Goal: Entertainment & Leisure: Consume media (video, audio)

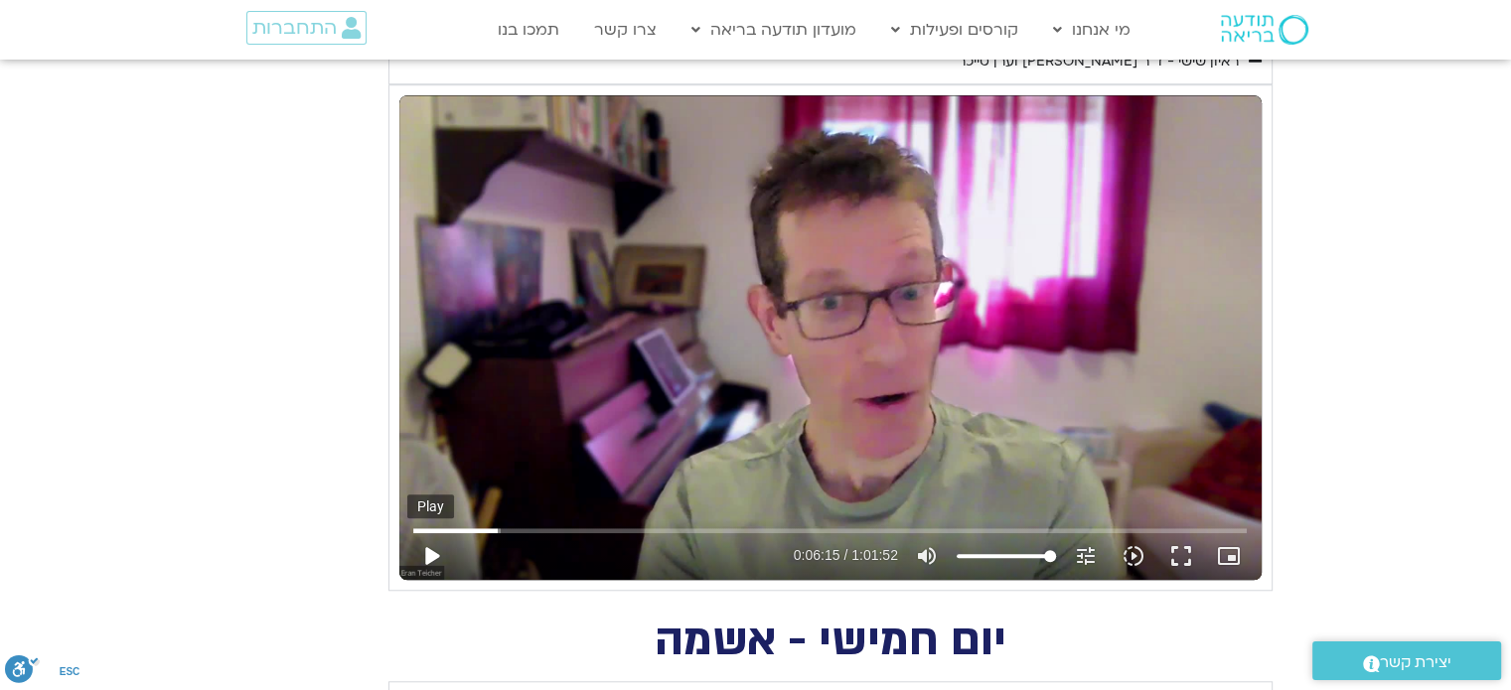
click at [432, 552] on button "play_arrow" at bounding box center [431, 556] width 48 height 48
click at [432, 553] on button "pause" at bounding box center [431, 556] width 48 height 48
click at [427, 551] on button "play_arrow" at bounding box center [431, 556] width 48 height 48
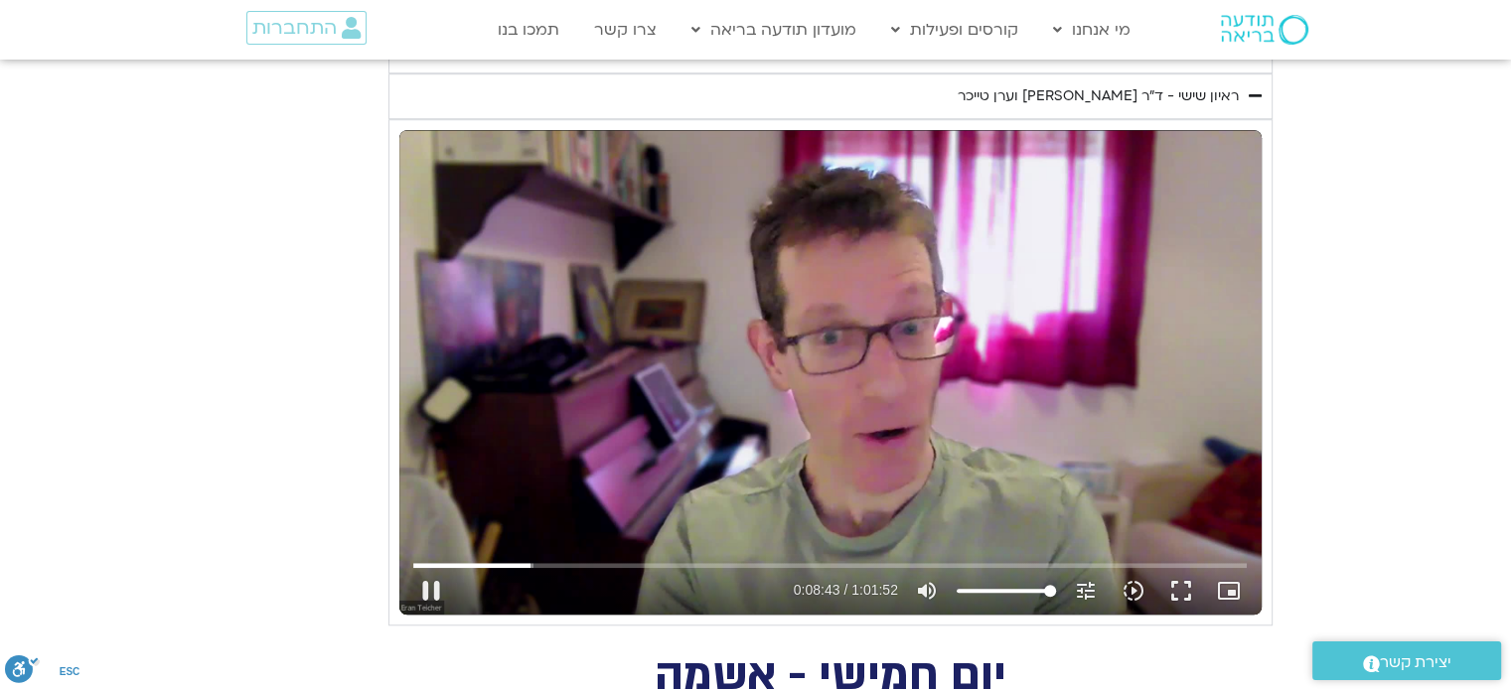
scroll to position [1490, 0]
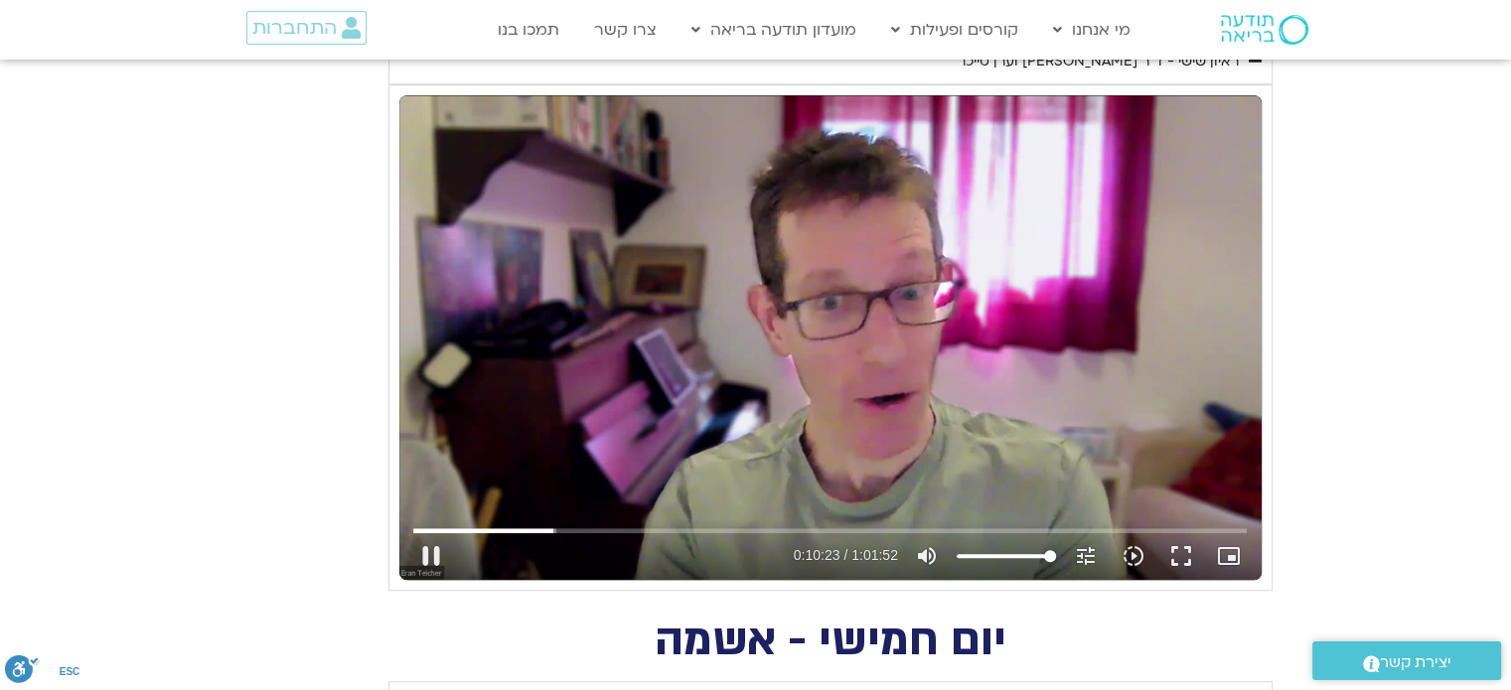
type input "623.669927"
click at [425, 555] on button "pause" at bounding box center [431, 556] width 48 height 48
click at [425, 555] on button "play_arrow" at bounding box center [431, 556] width 48 height 48
click at [436, 548] on button "pause" at bounding box center [431, 556] width 48 height 48
click at [436, 548] on button "play_arrow" at bounding box center [431, 556] width 48 height 48
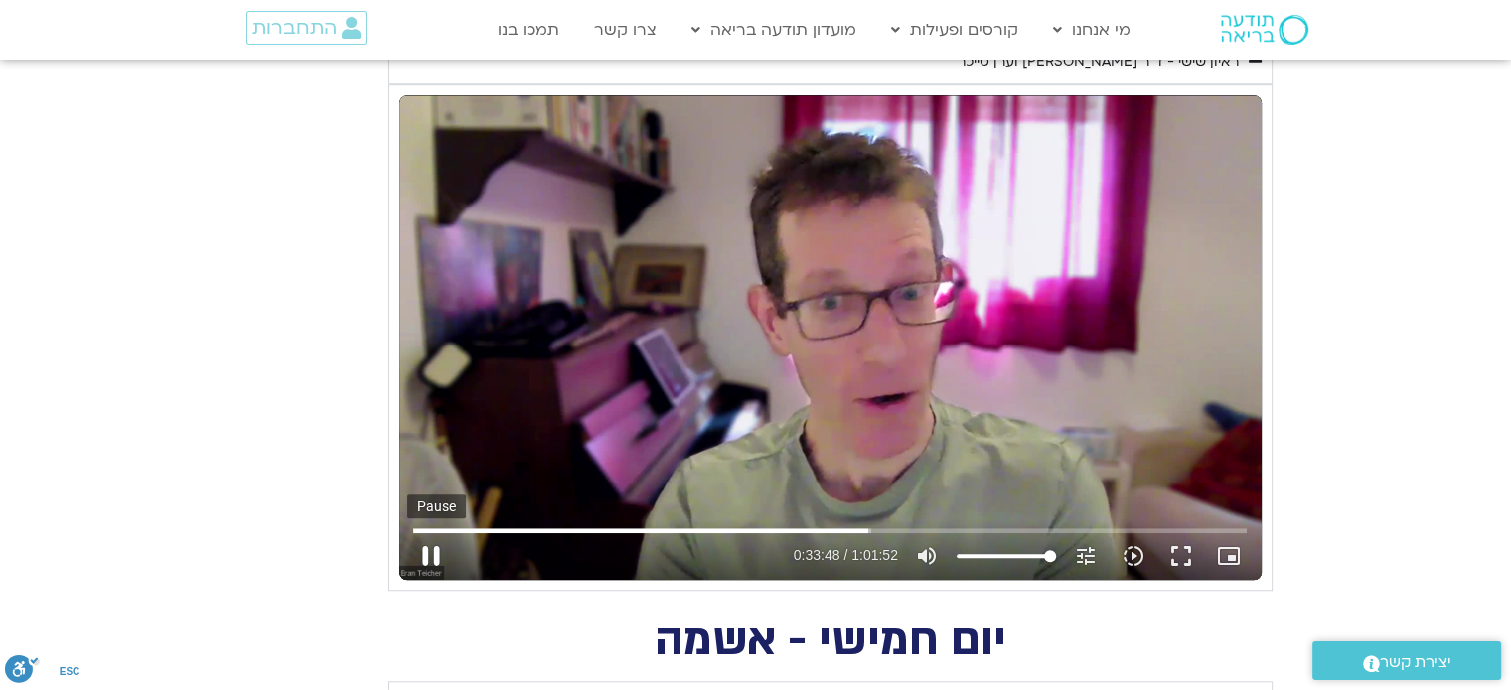
click at [417, 556] on button "pause" at bounding box center [431, 556] width 48 height 48
click at [430, 551] on button "play_arrow" at bounding box center [431, 556] width 48 height 48
click at [431, 550] on button "pause" at bounding box center [431, 556] width 48 height 48
click at [421, 551] on button "play_arrow" at bounding box center [431, 556] width 48 height 48
click at [421, 560] on button "pause" at bounding box center [431, 556] width 48 height 48
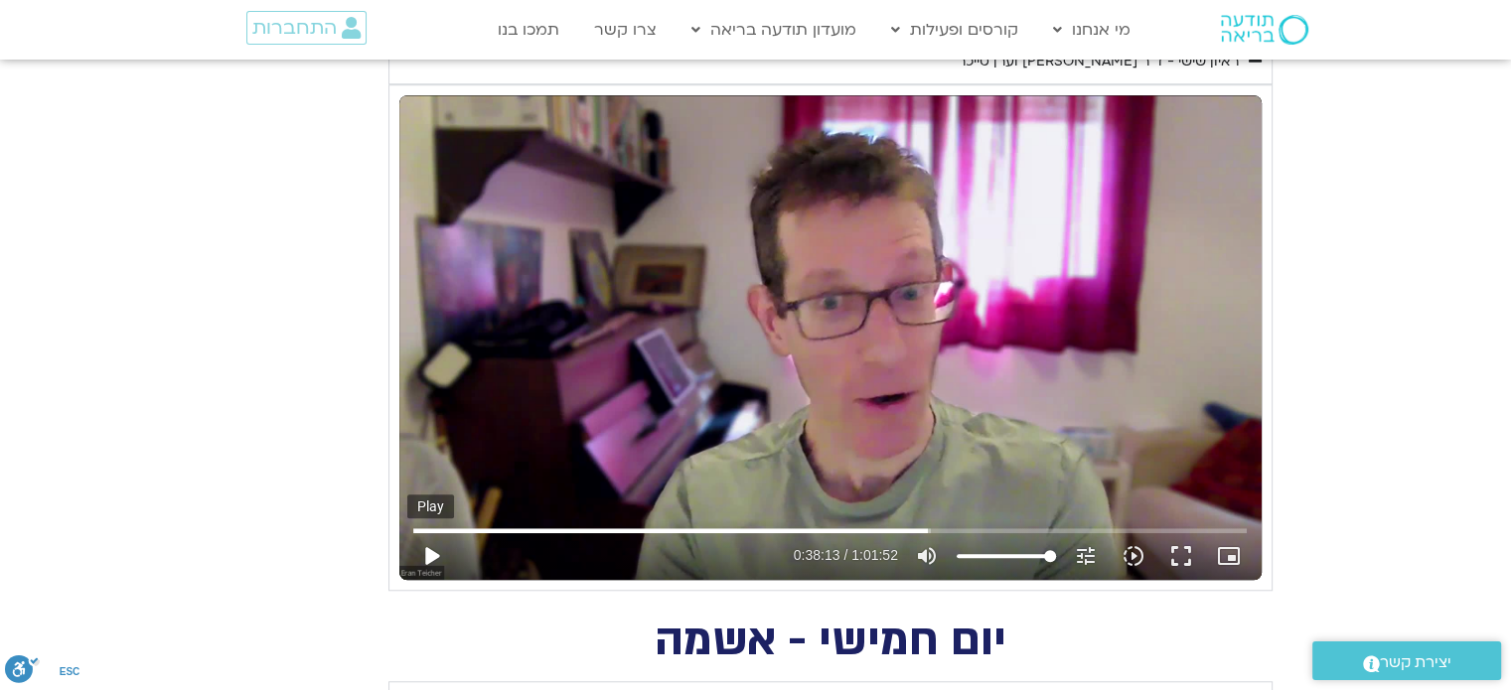
click at [429, 548] on button "play_arrow" at bounding box center [431, 556] width 48 height 48
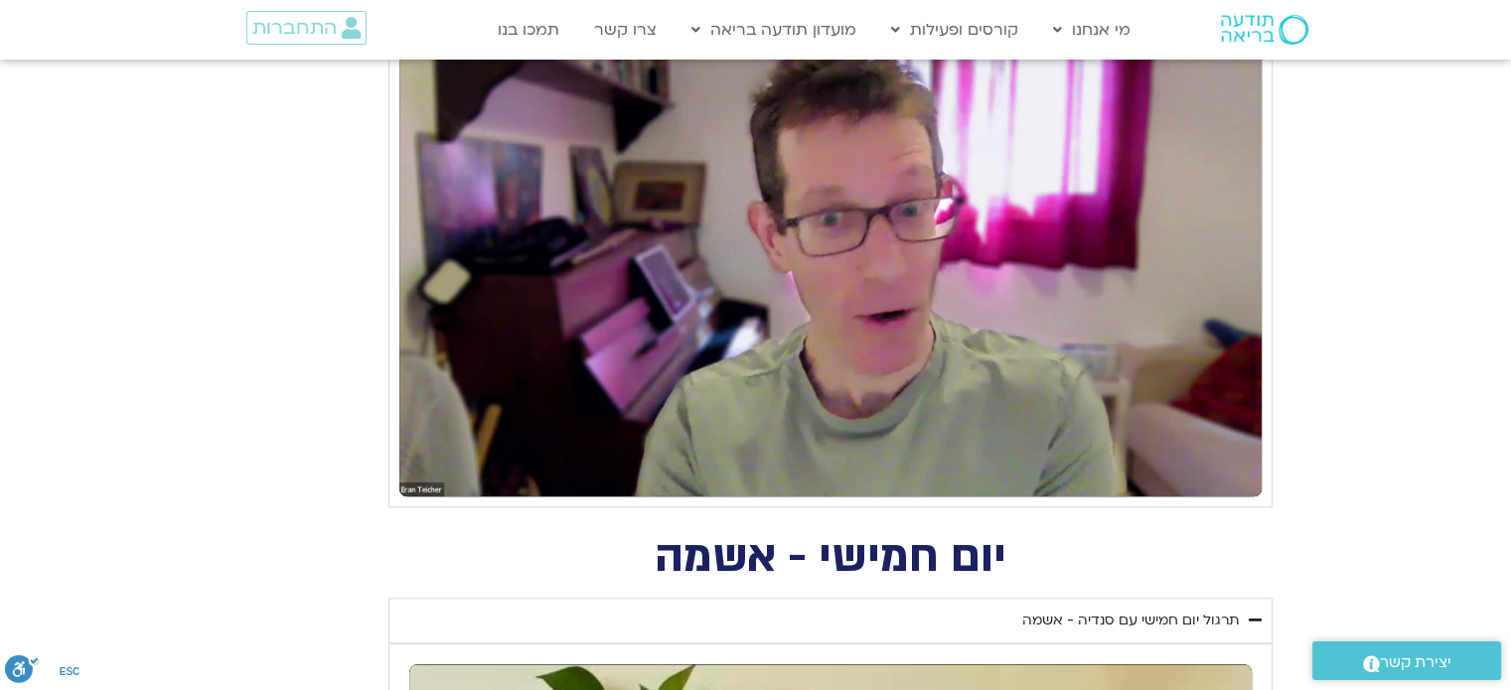
scroll to position [1589, 0]
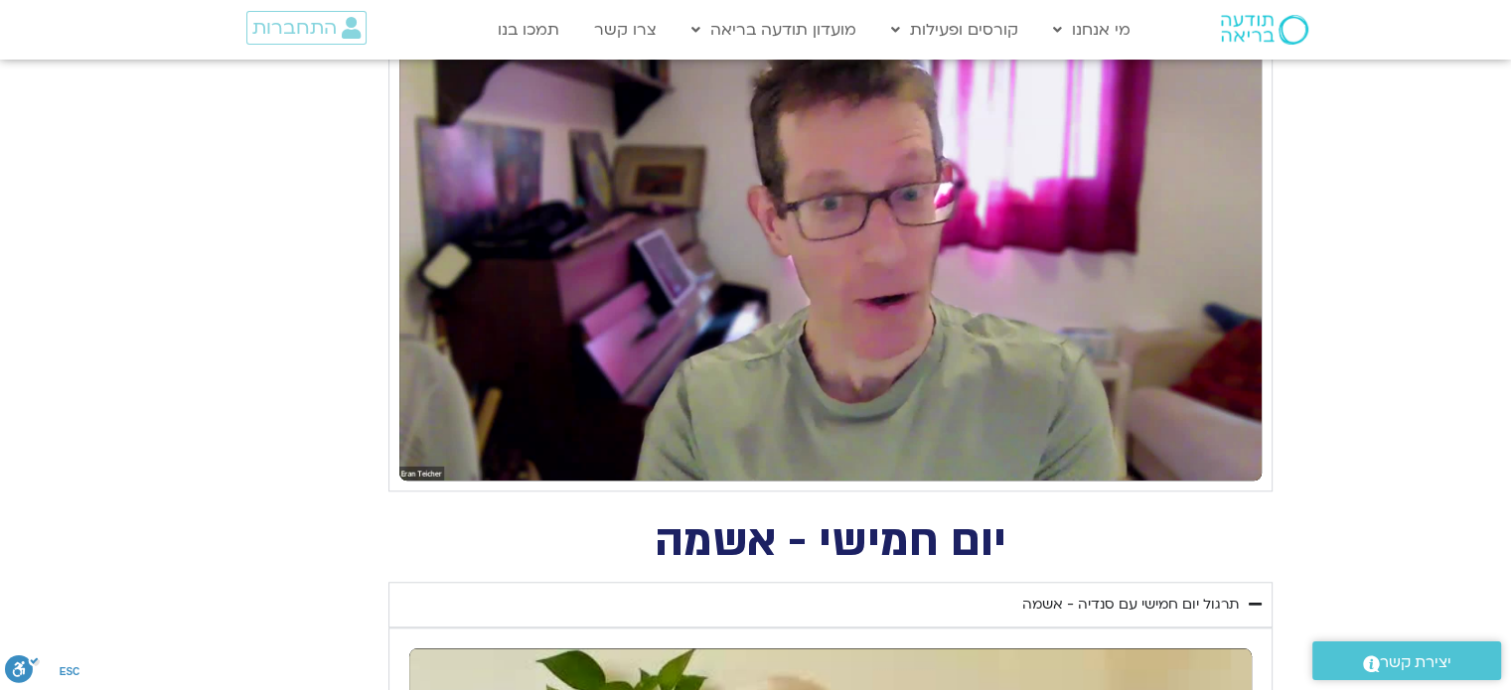
click at [435, 449] on button "pause" at bounding box center [431, 457] width 48 height 48
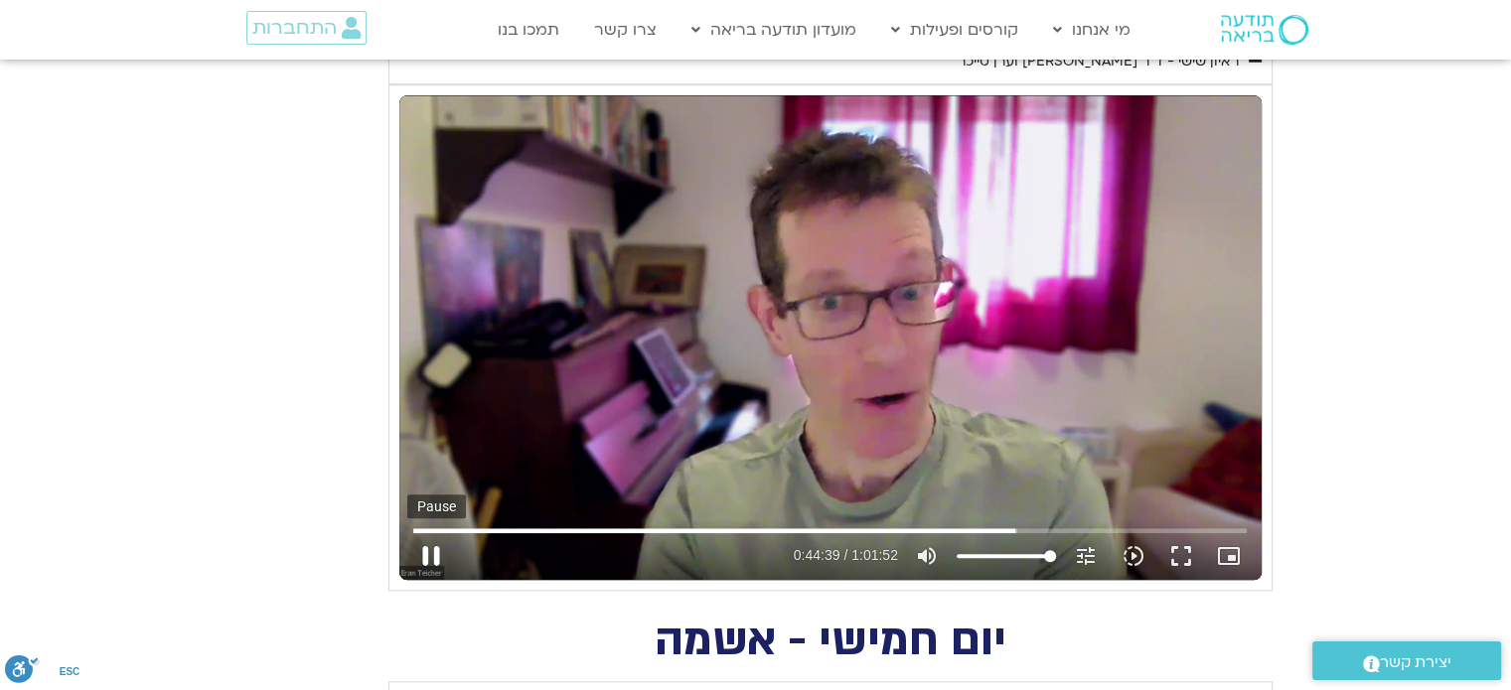
click at [433, 547] on button "pause" at bounding box center [431, 556] width 48 height 48
click at [433, 547] on button "play_arrow" at bounding box center [431, 556] width 48 height 48
click at [424, 556] on button "pause" at bounding box center [431, 556] width 48 height 48
click at [426, 555] on button "play_arrow" at bounding box center [431, 556] width 48 height 48
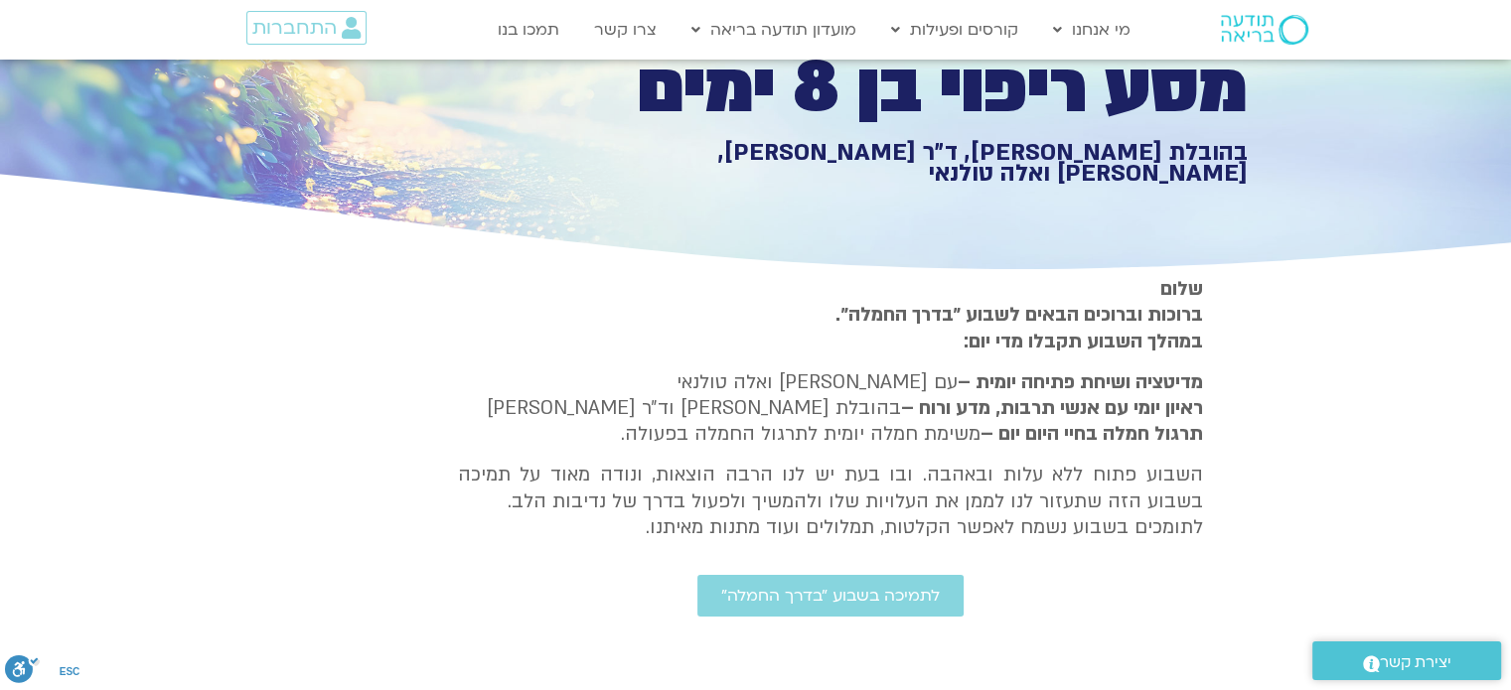
scroll to position [199, 0]
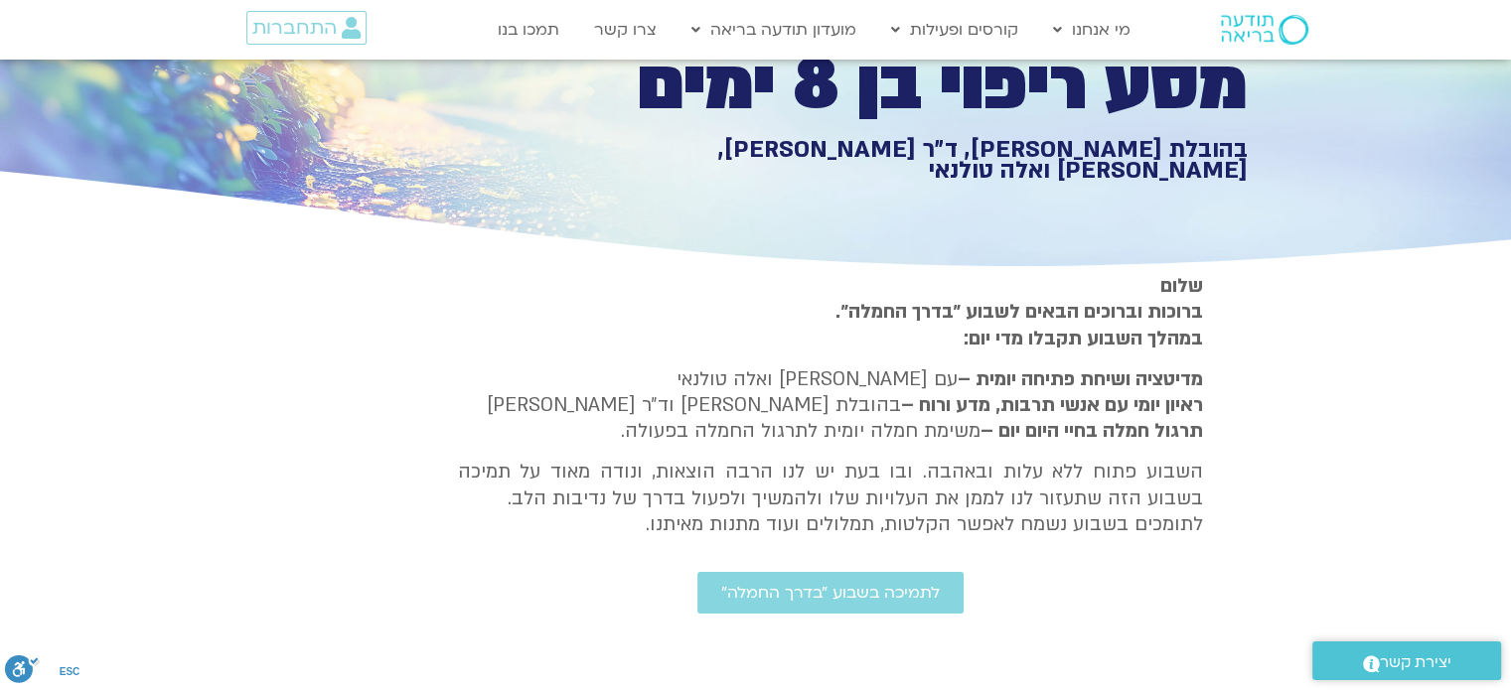
type input "3712.76"
